Goal: Information Seeking & Learning: Learn about a topic

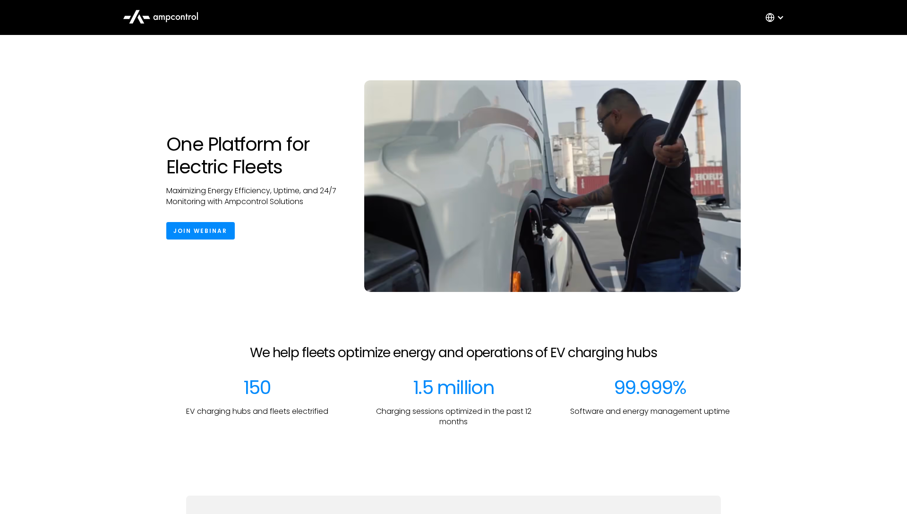
click at [102, 138] on div "One Platform for Electric Fleets Maximizing Energy Efficiency, Uptime, and 24/7…" at bounding box center [453, 173] width 907 height 276
click at [316, 183] on div "One Platform for Electric Fleets Maximizing Energy Efficiency, Uptime, and 24/7…" at bounding box center [256, 186] width 198 height 107
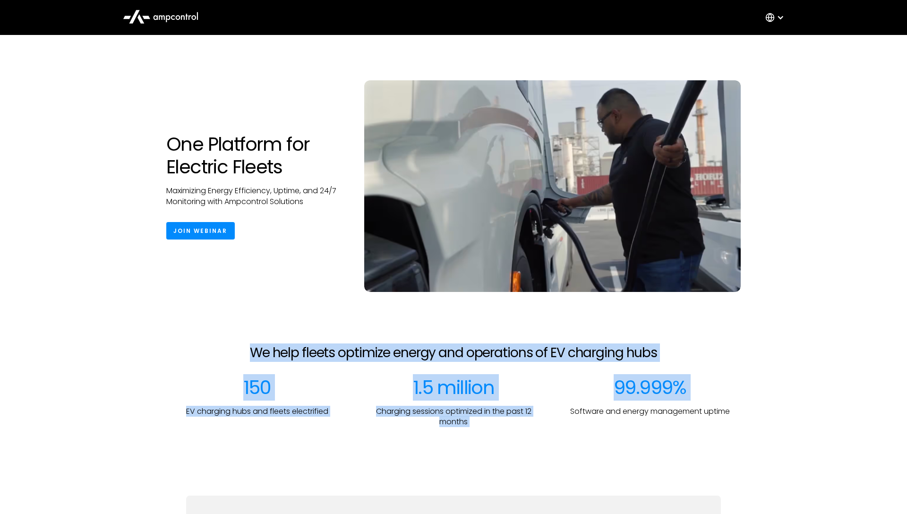
drag, startPoint x: 241, startPoint y: 350, endPoint x: 739, endPoint y: 387, distance: 499.4
click at [739, 390] on div "We help fleets optimize energy and operations of EV charging hubs 150 EV chargi…" at bounding box center [453, 386] width 907 height 82
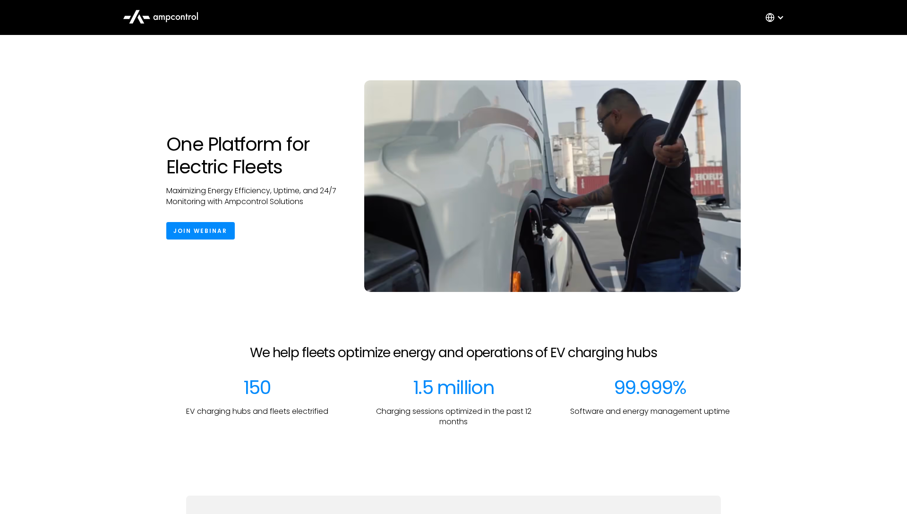
click at [769, 358] on div "We help fleets optimize energy and operations of EV charging hubs" at bounding box center [453, 360] width 877 height 31
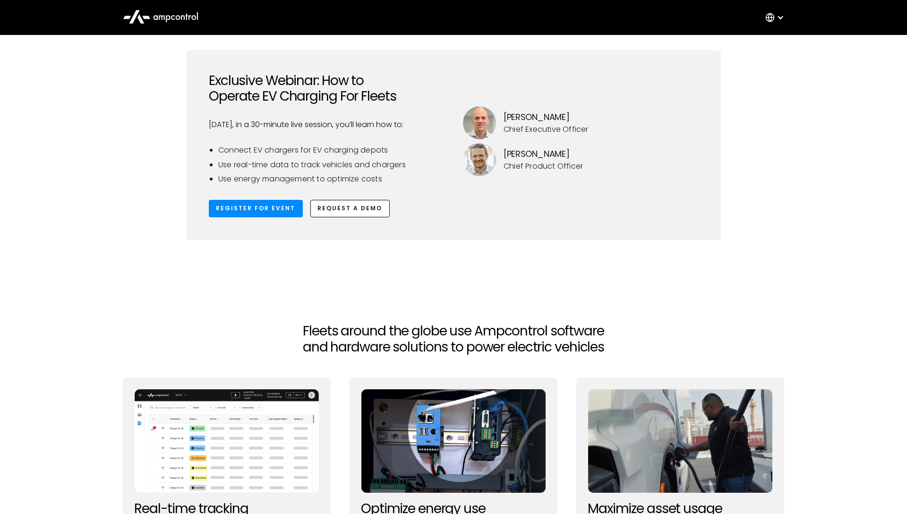
scroll to position [495, 0]
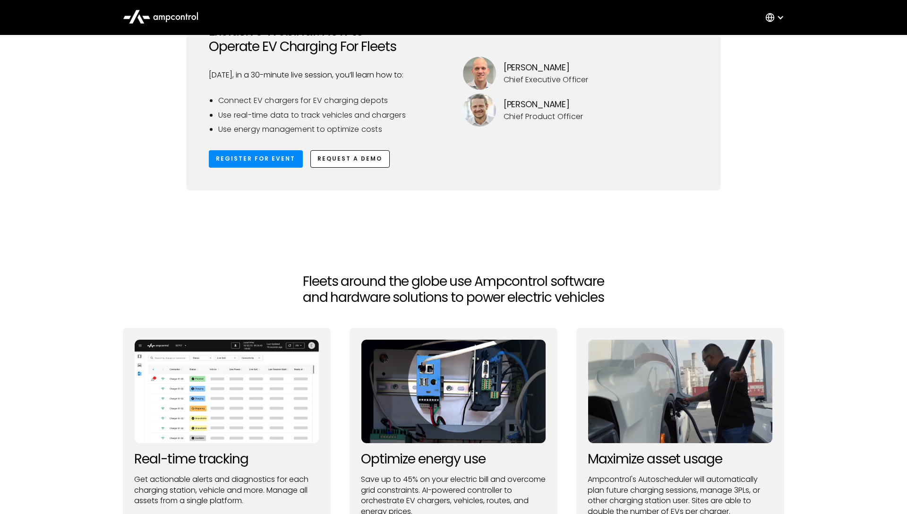
click at [157, 145] on div "Exclusive Webinar: How to Operate EV Charging For Fleets Sept. 18th, in a 30-mi…" at bounding box center [453, 108] width 680 height 216
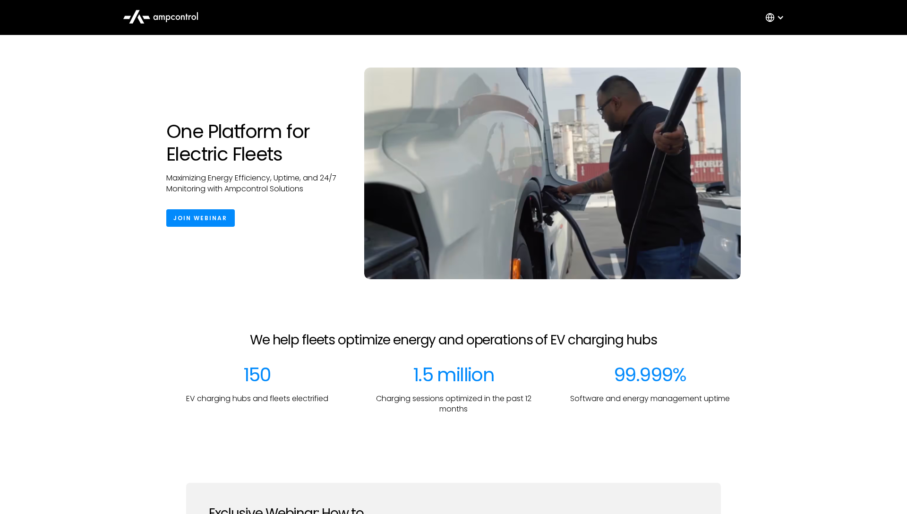
scroll to position [0, 0]
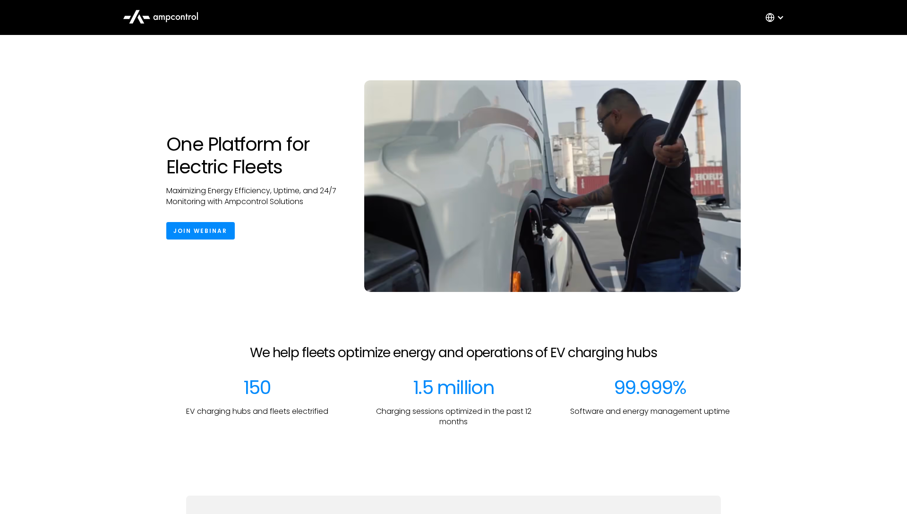
click at [165, 17] on icon at bounding box center [161, 16] width 76 height 23
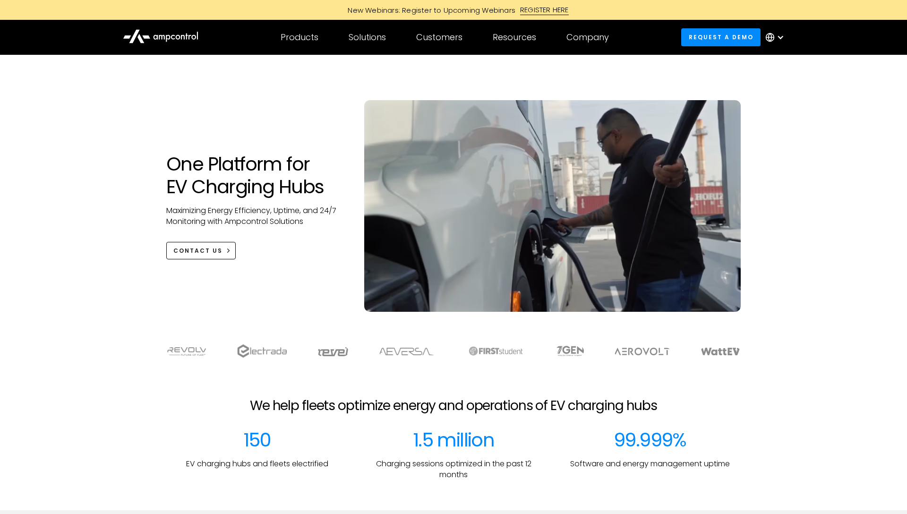
drag, startPoint x: 201, startPoint y: 34, endPoint x: 212, endPoint y: 34, distance: 11.4
click at [201, 34] on div "Products Products Energy Management Load management, cost optimization, oversub…" at bounding box center [453, 37] width 680 height 33
click at [180, 37] on icon at bounding box center [178, 37] width 5 height 5
drag, startPoint x: 34, startPoint y: 288, endPoint x: 43, endPoint y: 284, distance: 9.1
click at [34, 288] on div "One Platform for EV Charging Hubs Maximizing Energy Efficiency, Uptime, and 24/…" at bounding box center [453, 193] width 907 height 276
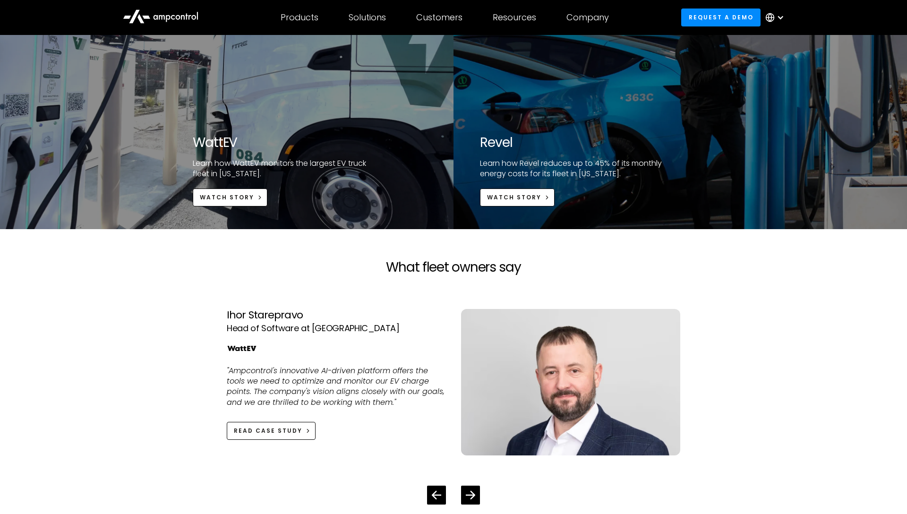
scroll to position [1981, 0]
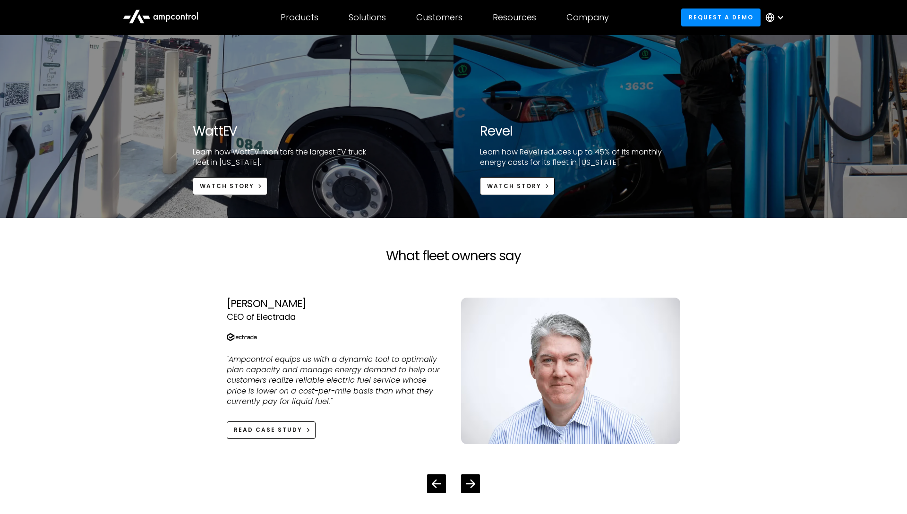
click at [385, 293] on div "Kevin Kushman CEO of Electrada "Ampcontrol equips us with a dynamic tool to opt…" at bounding box center [454, 371] width 454 height 176
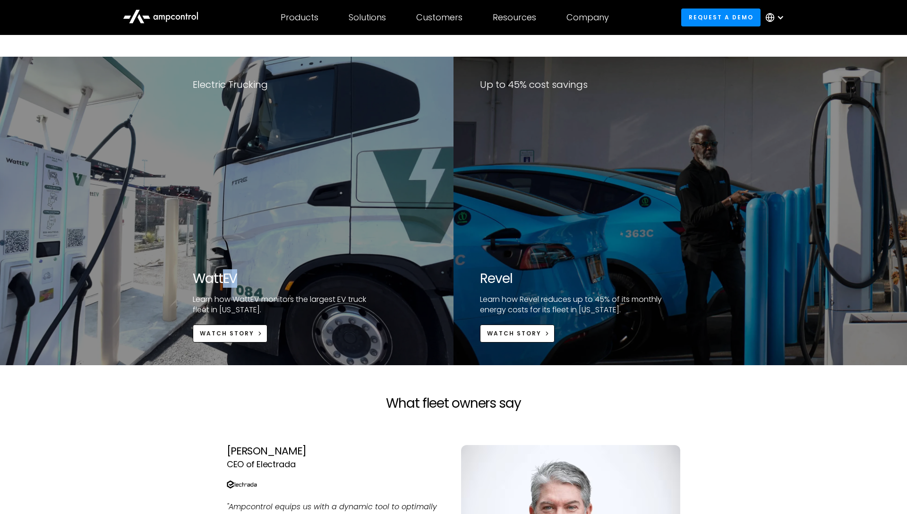
drag, startPoint x: 220, startPoint y: 287, endPoint x: 219, endPoint y: 278, distance: 9.0
click at [222, 288] on div "WattEV Learn how WattEV monitors the largest EV truck fleet in California. Watc…" at bounding box center [287, 307] width 188 height 72
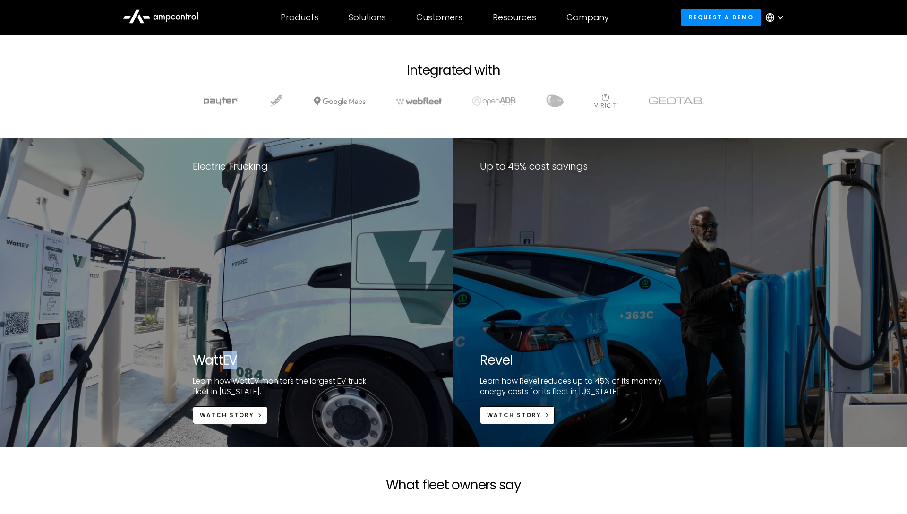
scroll to position [1748, 0]
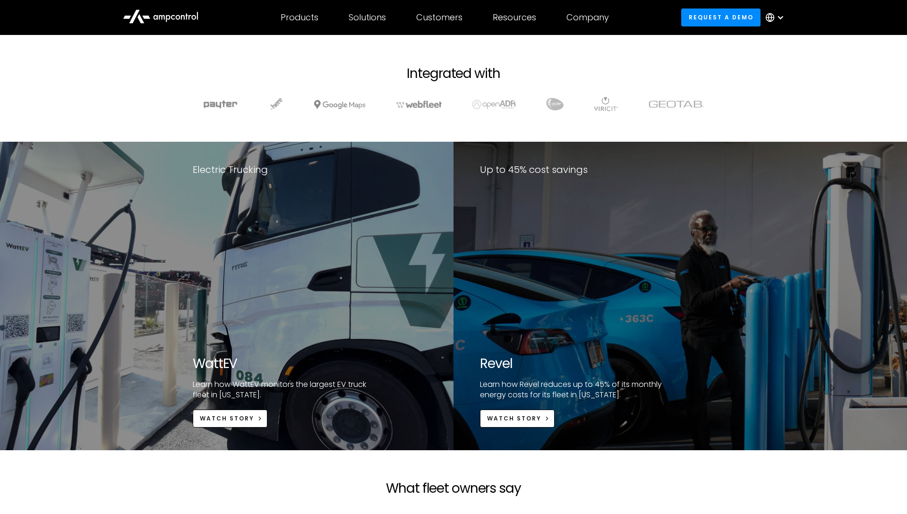
drag, startPoint x: 275, startPoint y: 205, endPoint x: 282, endPoint y: 284, distance: 78.8
click at [283, 290] on div "Electric Trucking WattEV Learn how WattEV monitors the largest EV truck fleet i…" at bounding box center [309, 296] width 287 height 309
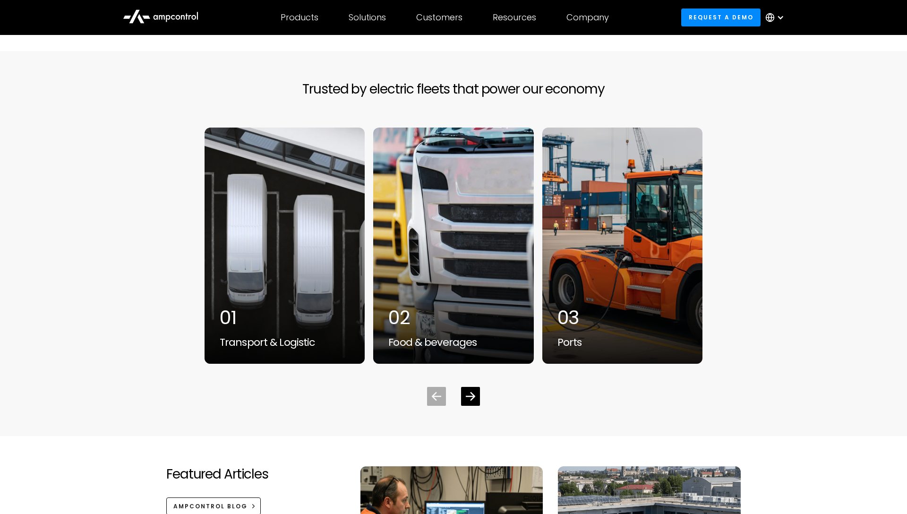
scroll to position [2450, 0]
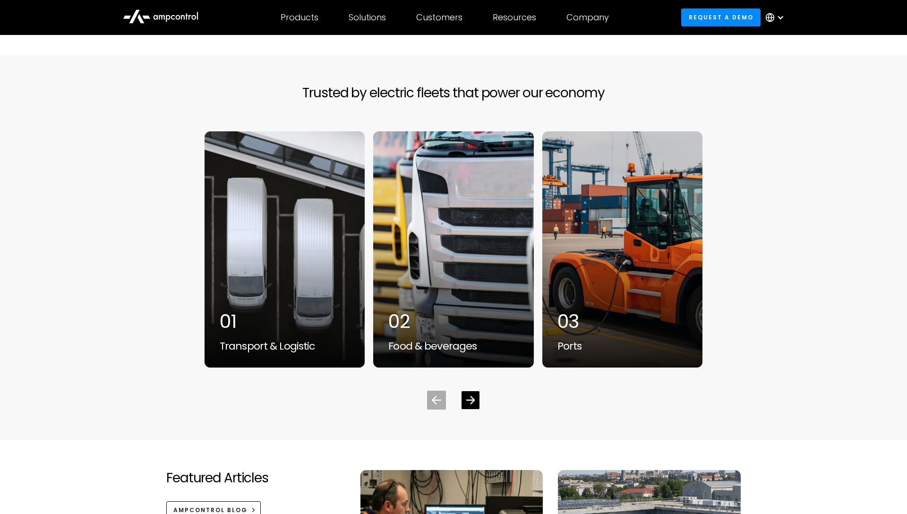
click at [476, 403] on div "Next slide" at bounding box center [471, 400] width 18 height 18
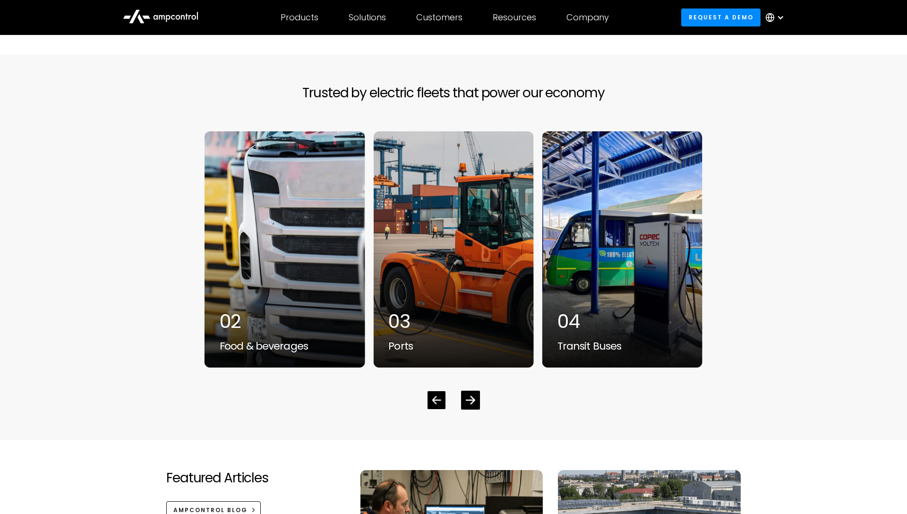
click at [444, 399] on div "Previous slide" at bounding box center [437, 400] width 18 height 18
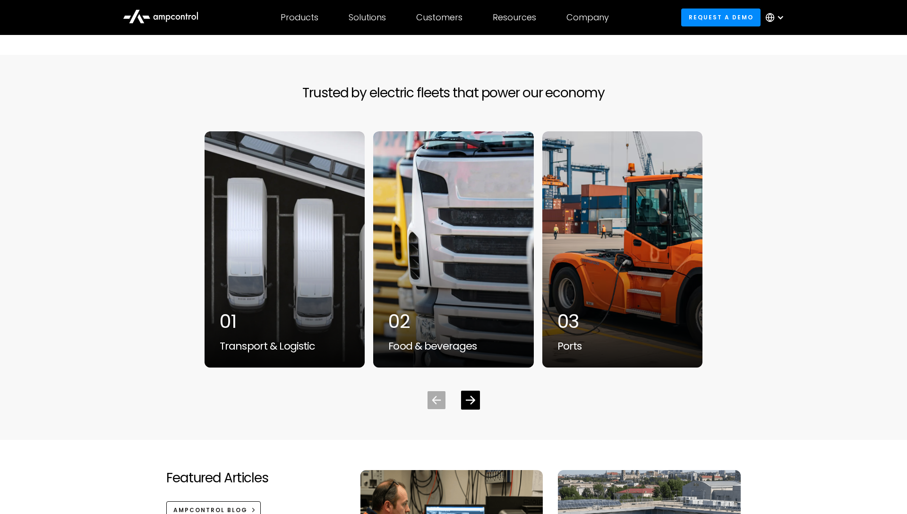
click at [444, 399] on div "Previous slide" at bounding box center [437, 400] width 18 height 18
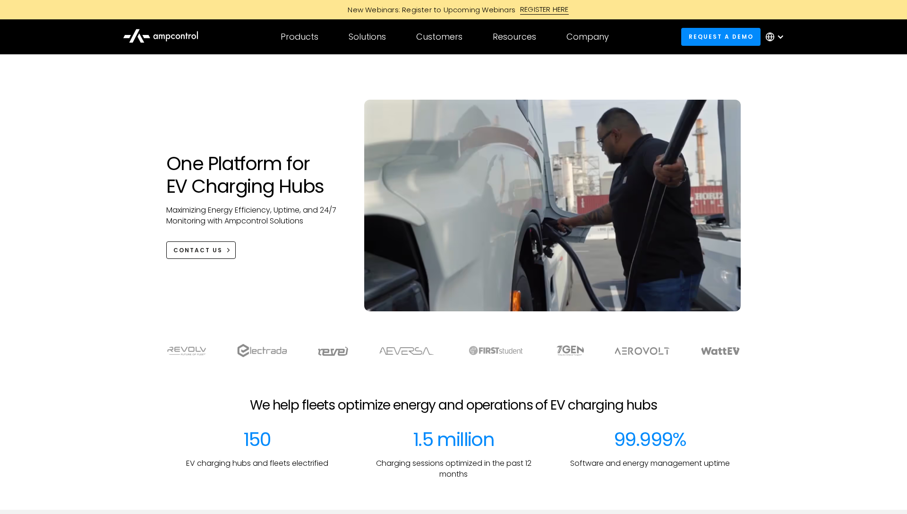
scroll to position [0, 0]
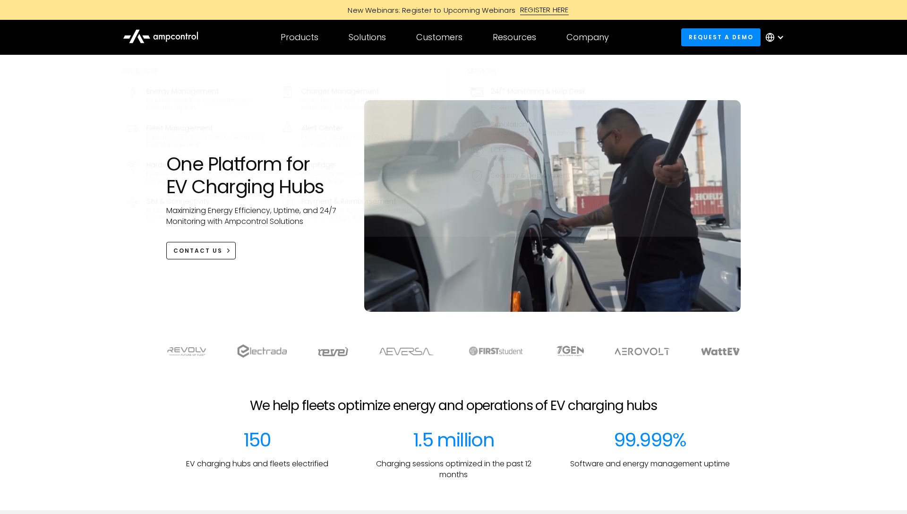
click at [302, 43] on div "Products Products Energy Management Load management, cost optimization, oversub…" at bounding box center [300, 37] width 68 height 33
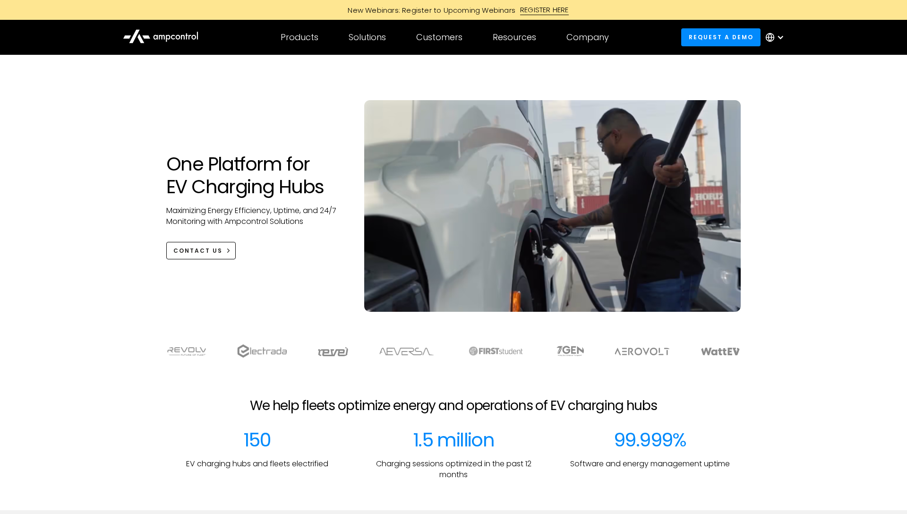
click at [553, 5] on div "REGISTER HERE" at bounding box center [544, 10] width 49 height 10
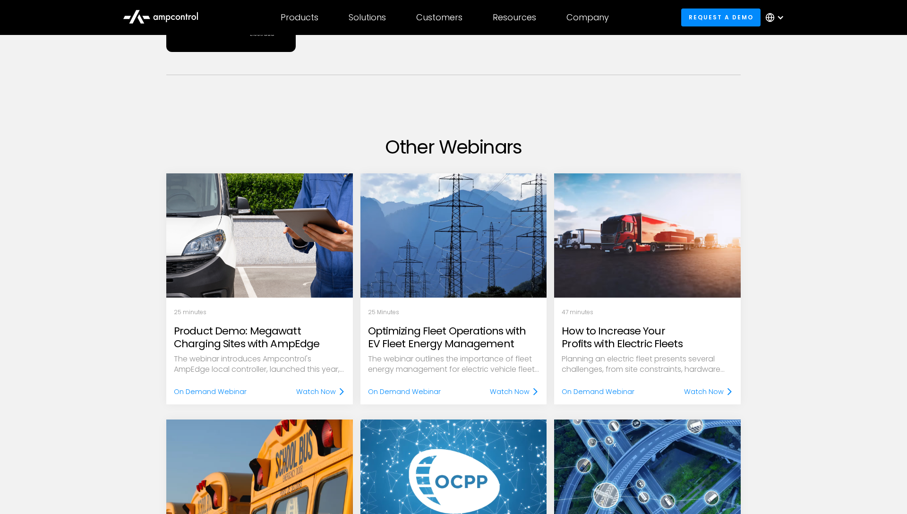
scroll to position [454, 0]
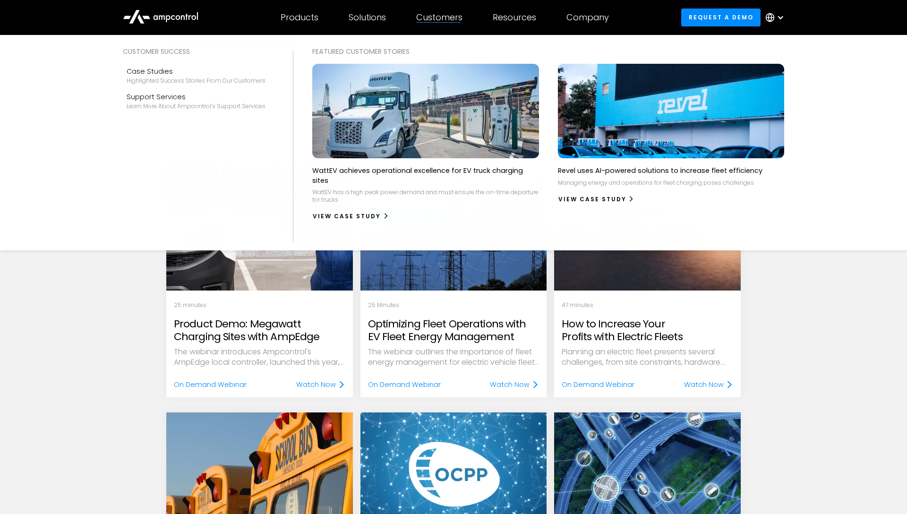
click at [462, 17] on div "Customers" at bounding box center [439, 17] width 46 height 10
